Goal: Transaction & Acquisition: Purchase product/service

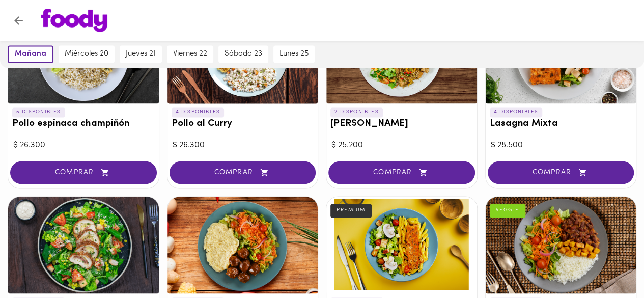
scroll to position [737, 0]
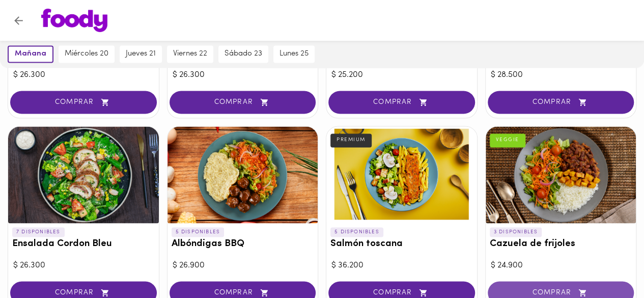
click at [556, 288] on span "COMPRAR" at bounding box center [560, 292] width 121 height 9
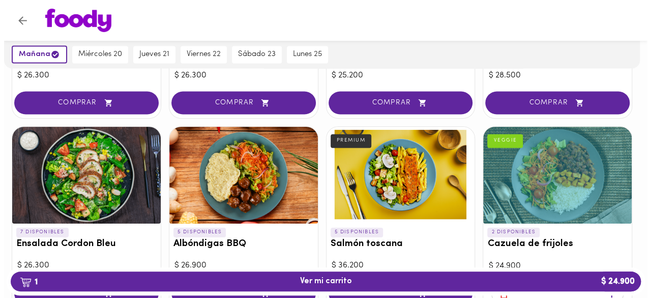
scroll to position [807, 0]
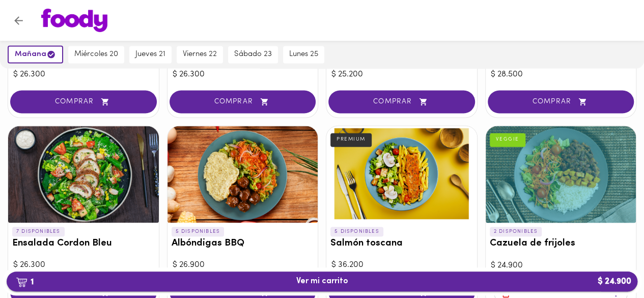
click at [511, 278] on span "1 Ver mi carrito $ 24.900" at bounding box center [322, 281] width 614 height 10
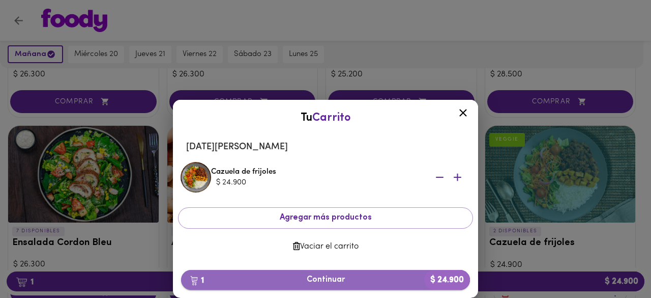
click at [367, 275] on span "1 Continuar $ 24.900" at bounding box center [325, 280] width 273 height 10
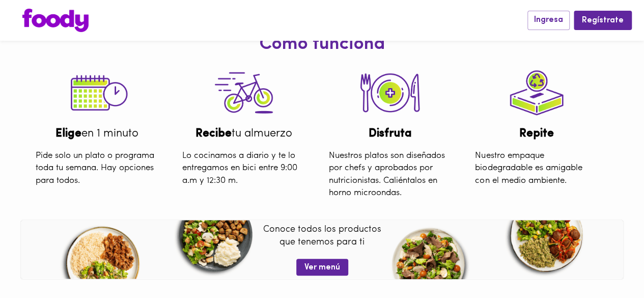
scroll to position [139, 0]
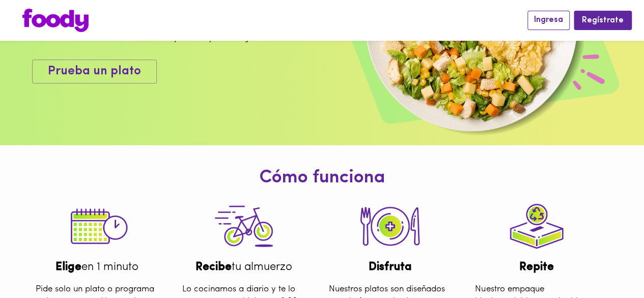
click at [550, 22] on span "Ingresa" at bounding box center [548, 20] width 29 height 10
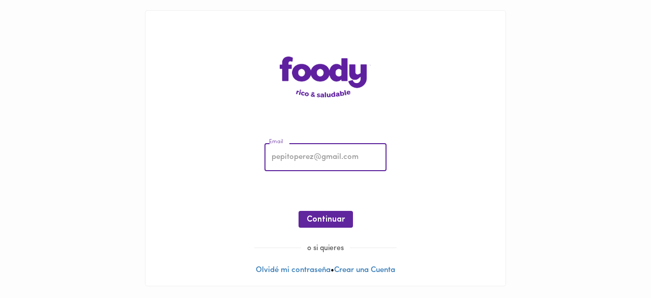
click at [348, 156] on input "email" at bounding box center [326, 157] width 122 height 28
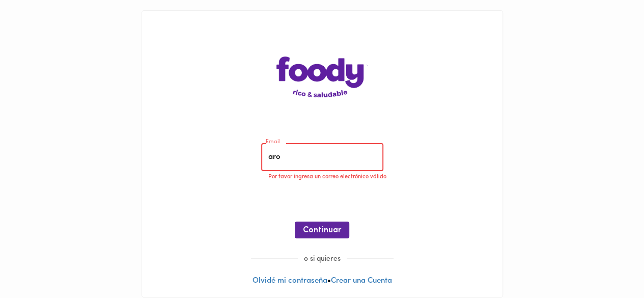
type input "[EMAIL_ADDRESS][DOMAIN_NAME]"
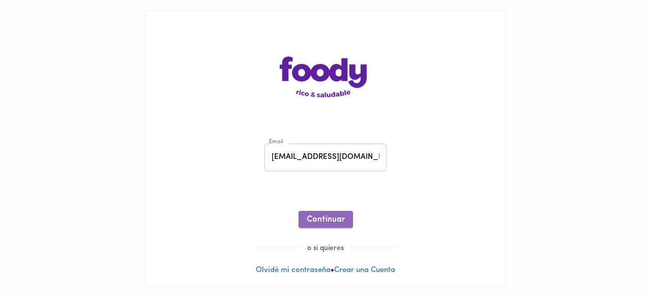
click at [319, 221] on span "Continuar" at bounding box center [326, 220] width 38 height 10
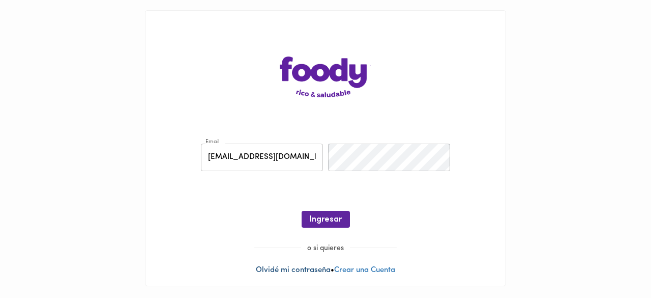
click at [306, 269] on link "Olvidé mi contraseña" at bounding box center [293, 270] width 75 height 8
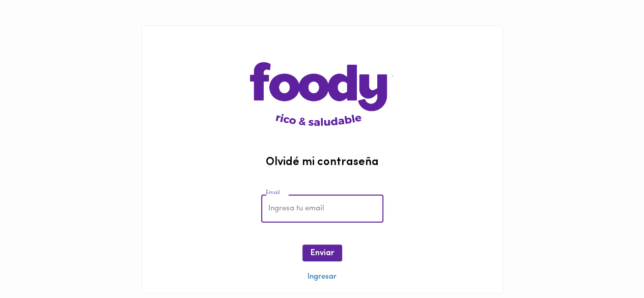
click at [327, 215] on input "email" at bounding box center [322, 208] width 122 height 28
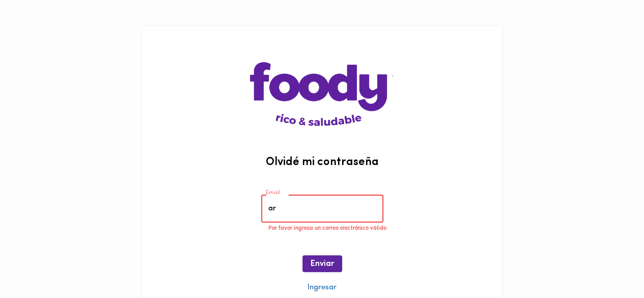
type input "[EMAIL_ADDRESS][DOMAIN_NAME]"
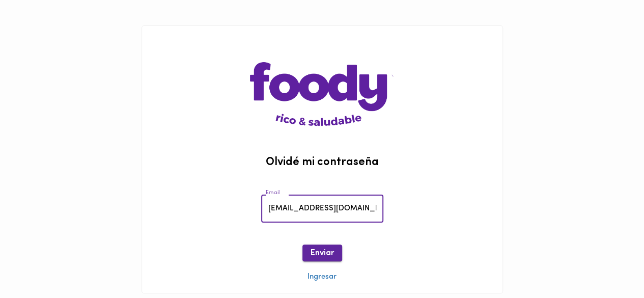
click at [326, 248] on span "Enviar" at bounding box center [321, 253] width 23 height 10
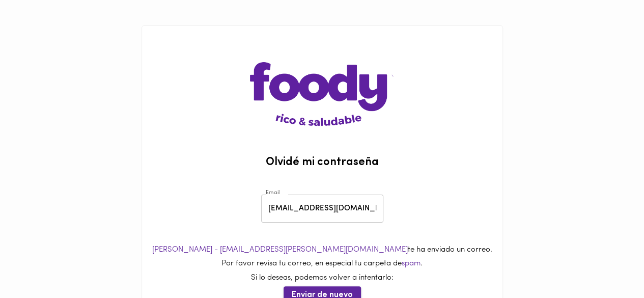
click at [327, 291] on span "Enviar de nuevo" at bounding box center [321, 295] width 61 height 10
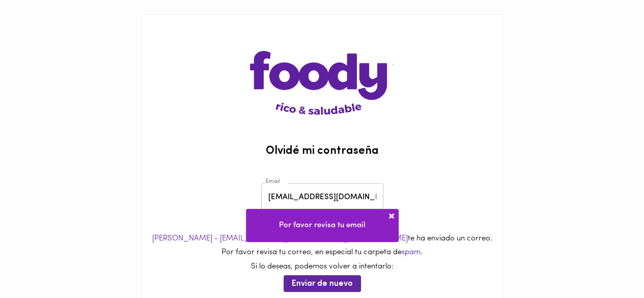
scroll to position [10, 0]
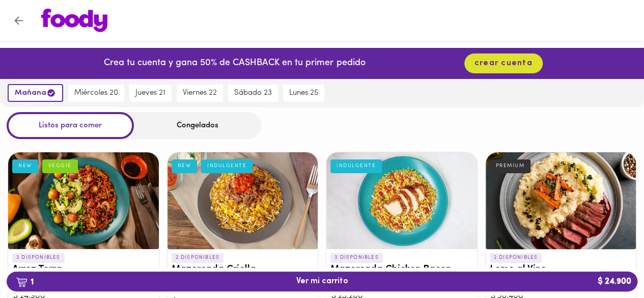
click at [22, 22] on icon "Volver" at bounding box center [18, 20] width 13 height 13
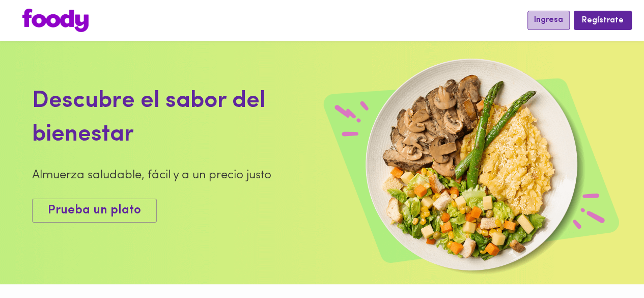
click at [567, 23] on button "Ingresa" at bounding box center [548, 20] width 42 height 19
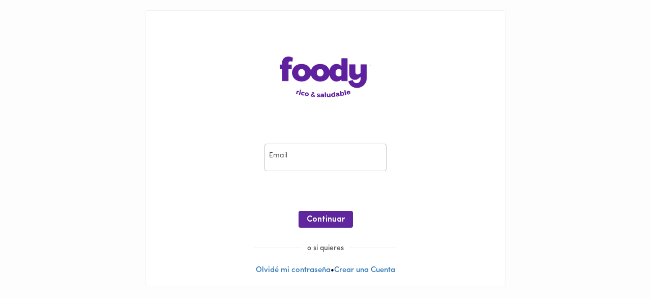
click at [313, 149] on input "email" at bounding box center [326, 157] width 122 height 28
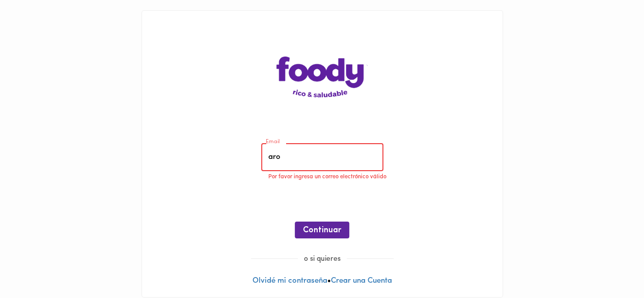
type input "[EMAIL_ADDRESS][DOMAIN_NAME]"
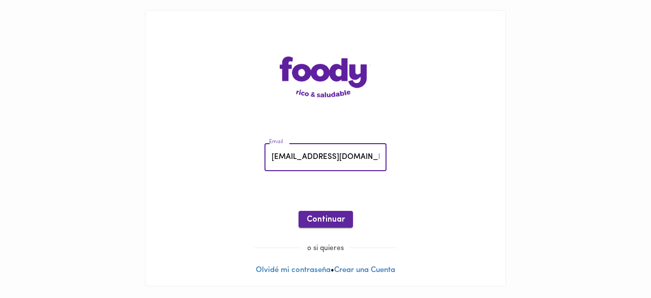
click at [335, 224] on span "Continuar" at bounding box center [326, 220] width 38 height 10
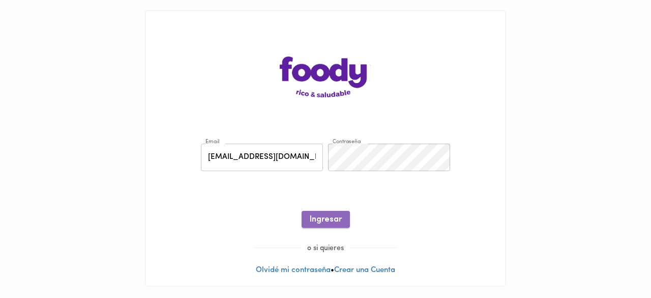
click at [333, 216] on span "Ingresar" at bounding box center [326, 220] width 32 height 10
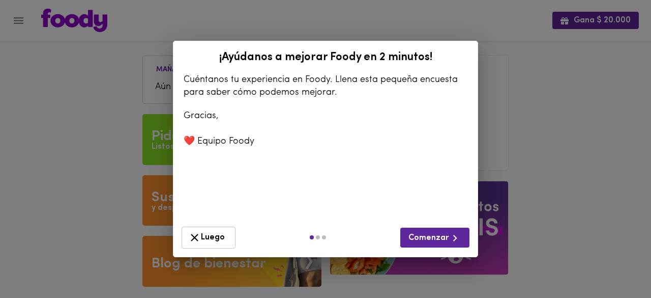
click at [212, 232] on span "Luego" at bounding box center [208, 237] width 41 height 13
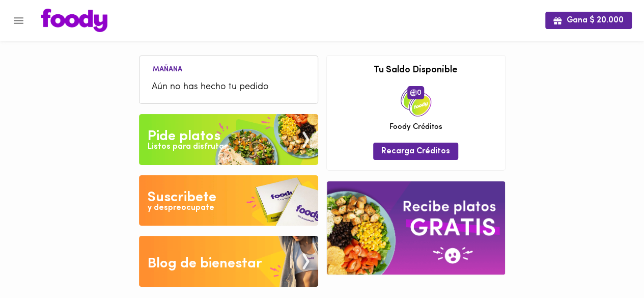
click at [191, 147] on div "Listos para disfrutar" at bounding box center [187, 147] width 79 height 12
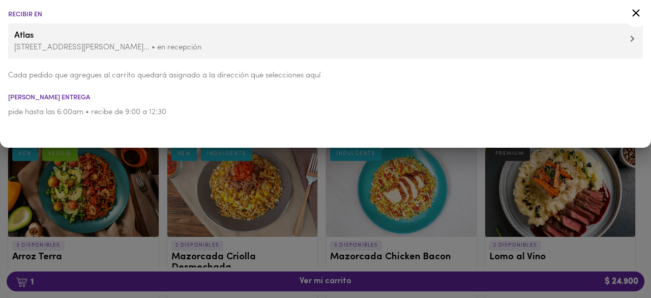
click at [152, 46] on p "Calle 79 9-10, El Noga... • en recepción" at bounding box center [325, 47] width 623 height 11
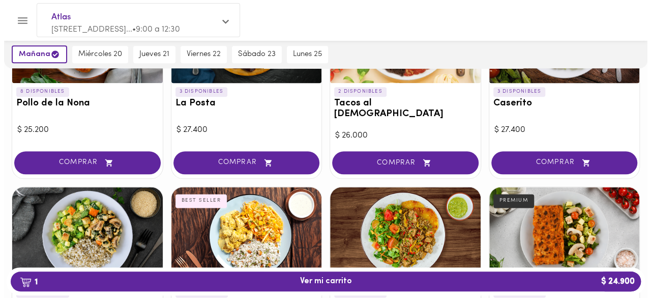
scroll to position [545, 0]
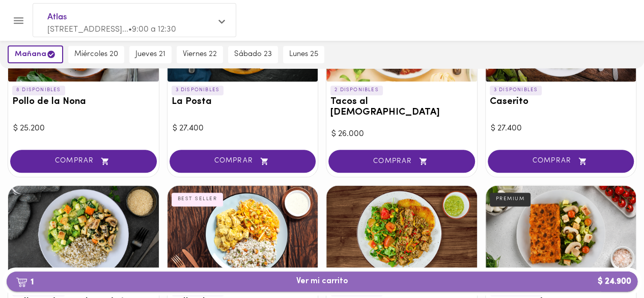
click at [470, 289] on button "1 Ver mi carrito $ 24.900" at bounding box center [322, 281] width 630 height 20
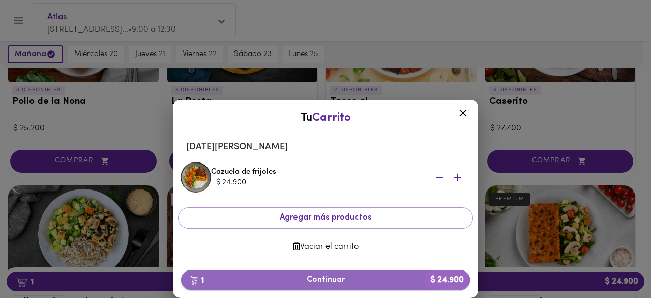
click at [379, 282] on span "1 Continuar $ 24.900" at bounding box center [325, 280] width 273 height 10
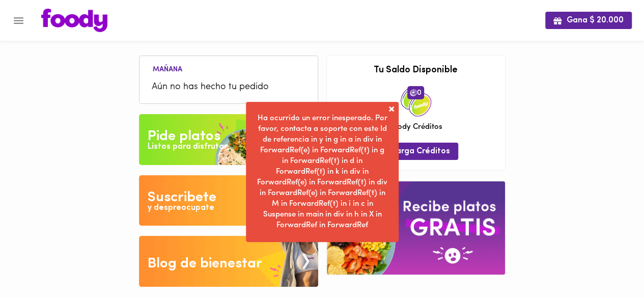
scroll to position [4, 0]
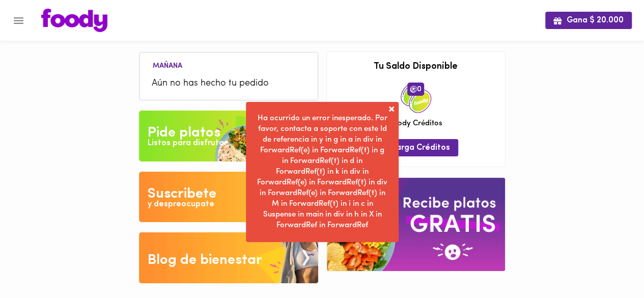
click at [182, 148] on div "Listos para disfrutar" at bounding box center [187, 143] width 79 height 12
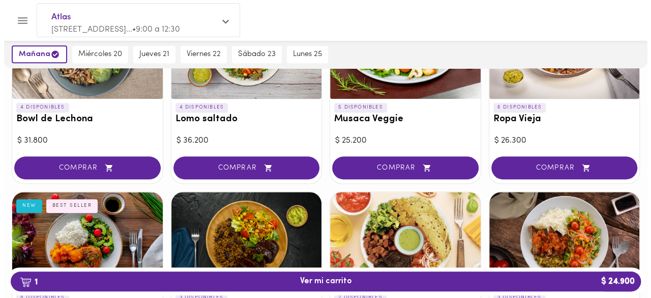
scroll to position [345, 0]
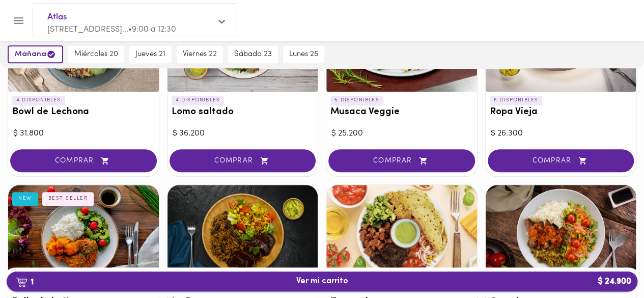
click at [360, 277] on span "1 Ver mi carrito $ 24.900" at bounding box center [322, 281] width 614 height 10
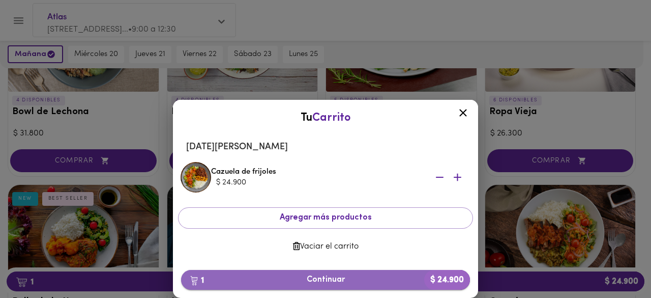
click at [354, 284] on button "1 Continuar $ 24.900" at bounding box center [325, 280] width 289 height 20
